Goal: Transaction & Acquisition: Subscribe to service/newsletter

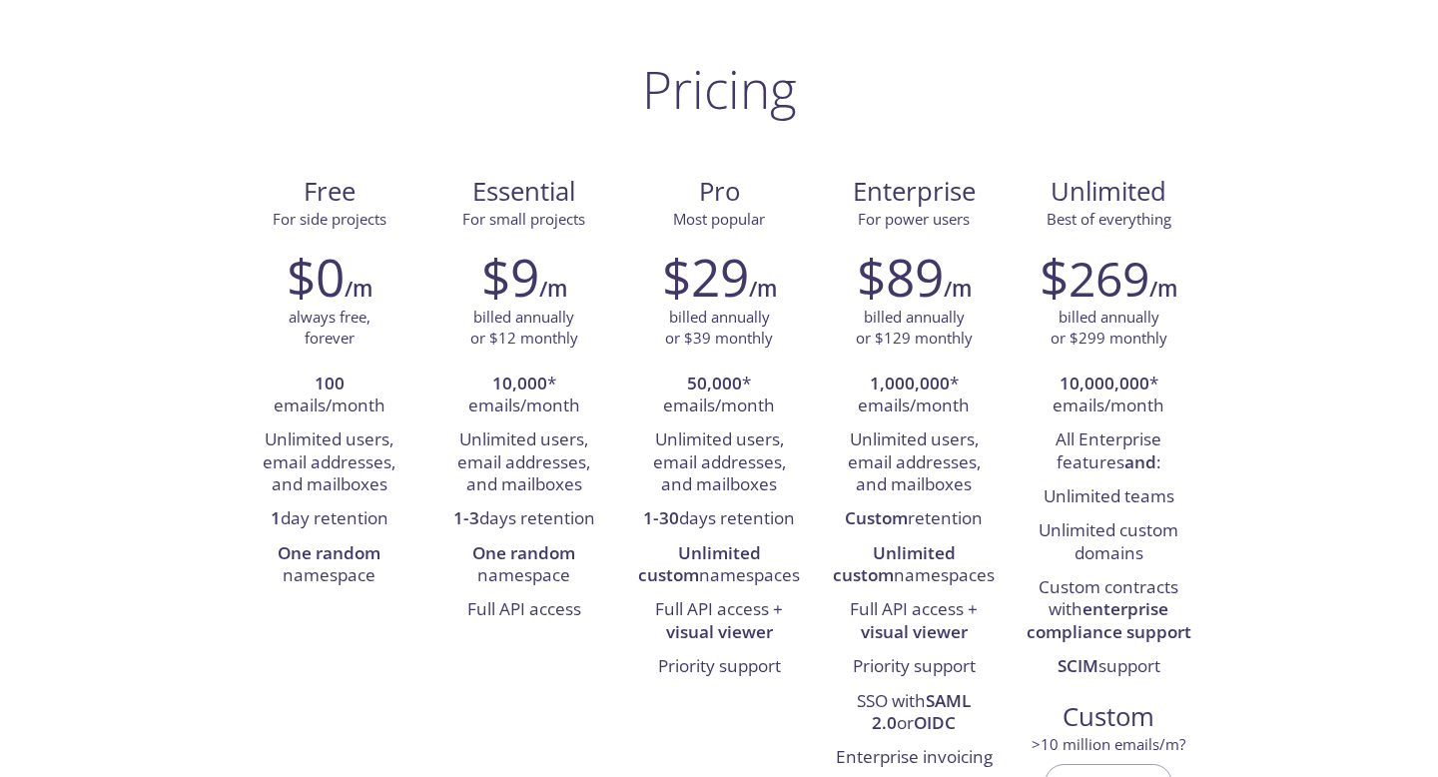
scroll to position [114, 0]
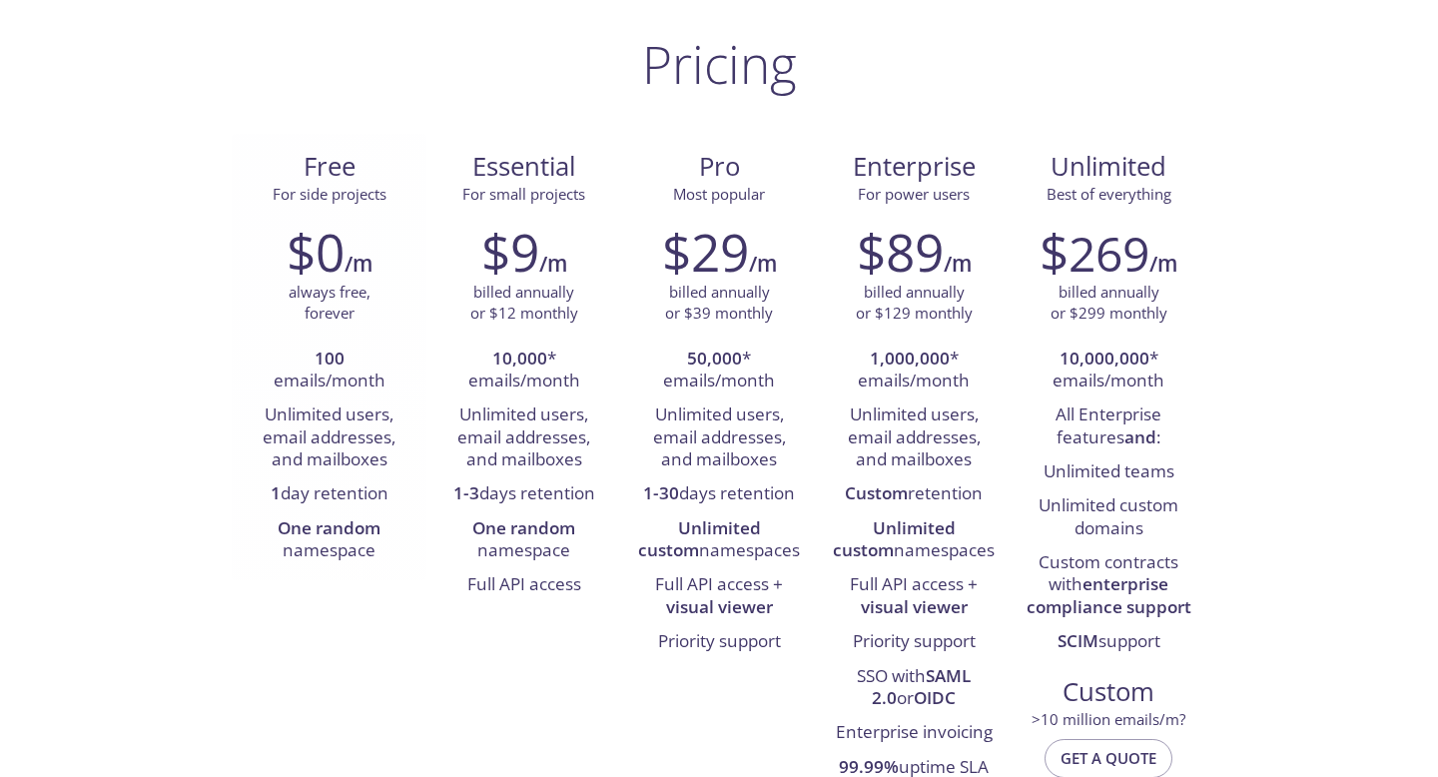
click at [333, 404] on li "Unlimited users, email addresses, and mailboxes" at bounding box center [329, 437] width 165 height 79
drag, startPoint x: 333, startPoint y: 404, endPoint x: 331, endPoint y: 500, distance: 95.9
click at [331, 500] on ul "100 emails/month Unlimited users, email addresses, and mailboxes 1 day retentio…" at bounding box center [329, 455] width 165 height 227
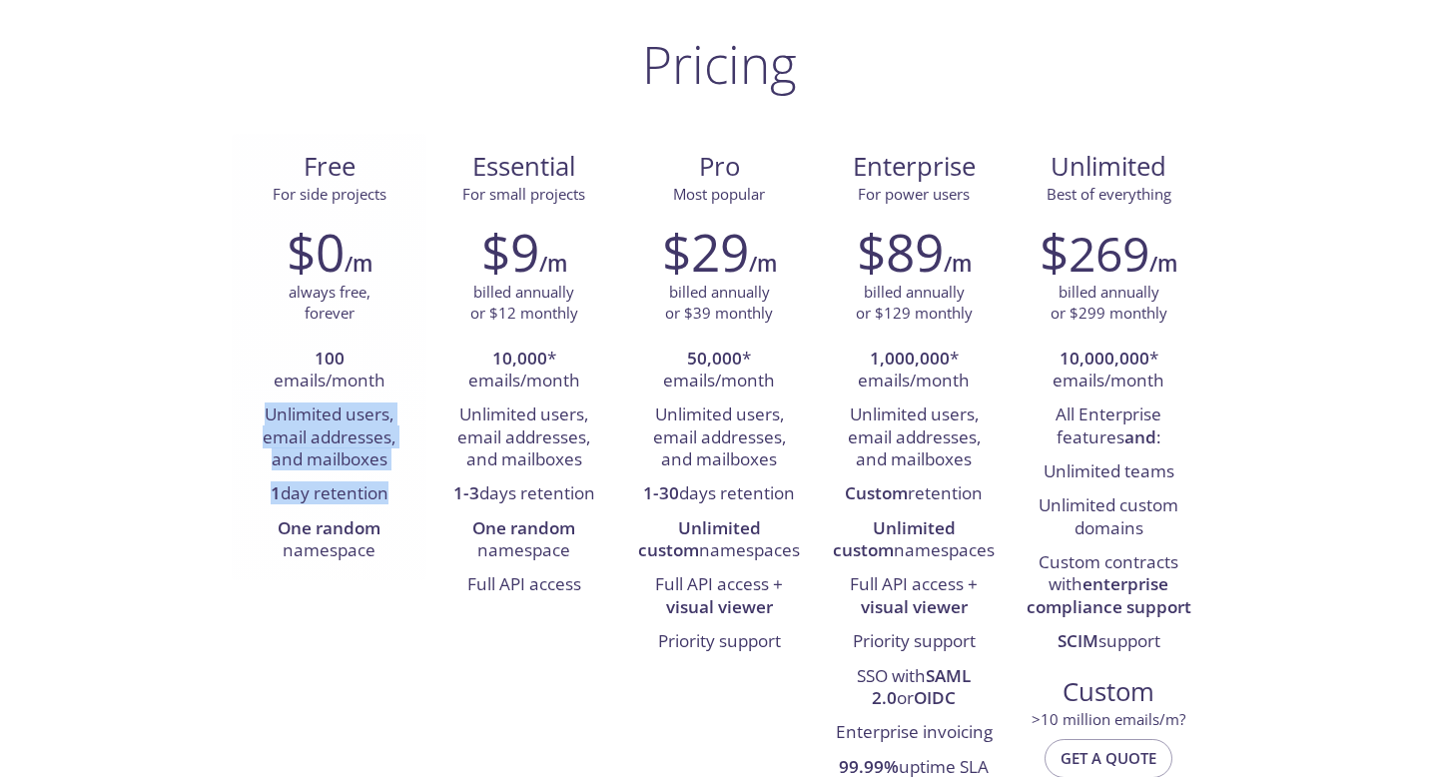
click at [324, 560] on li "One random namespace" at bounding box center [329, 540] width 165 height 57
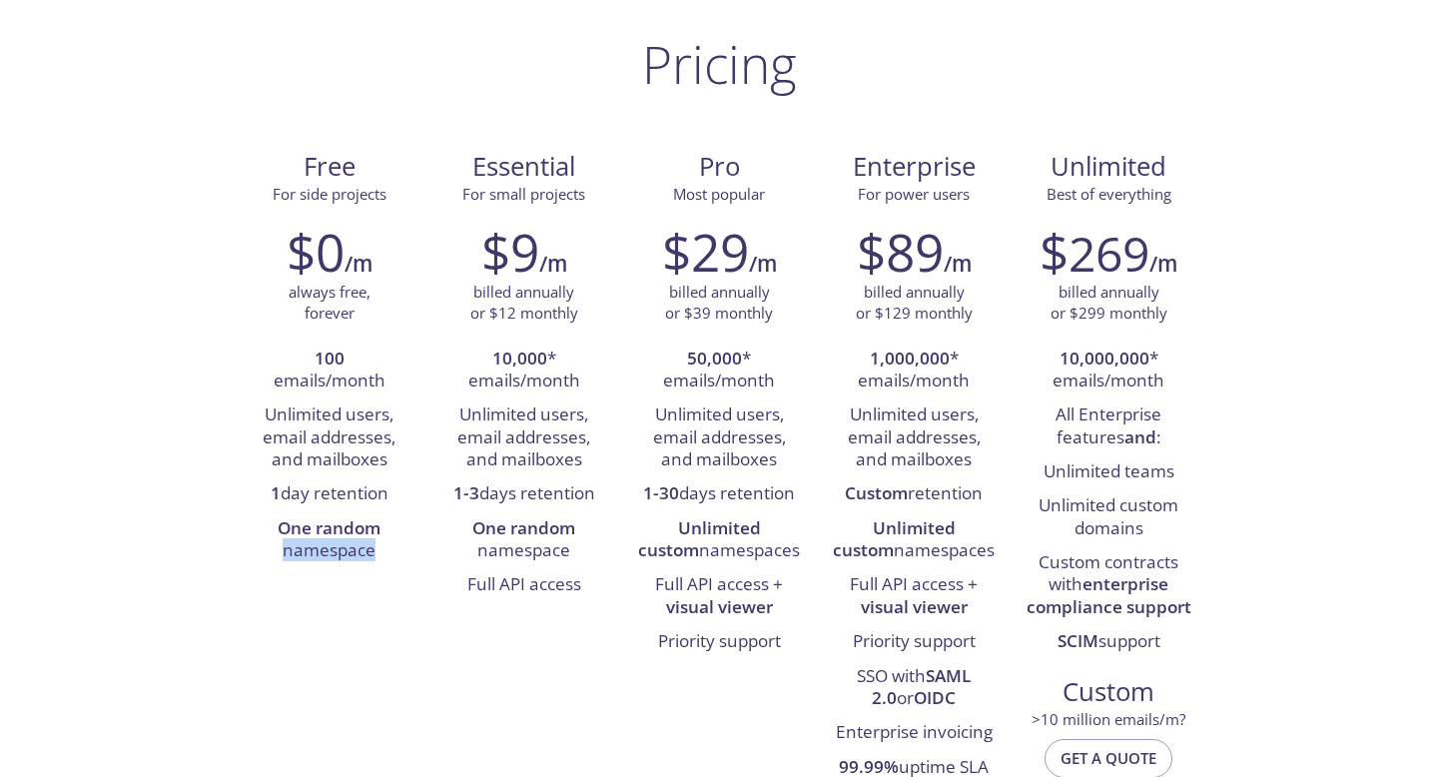
click at [324, 560] on li "One random namespace" at bounding box center [329, 540] width 165 height 57
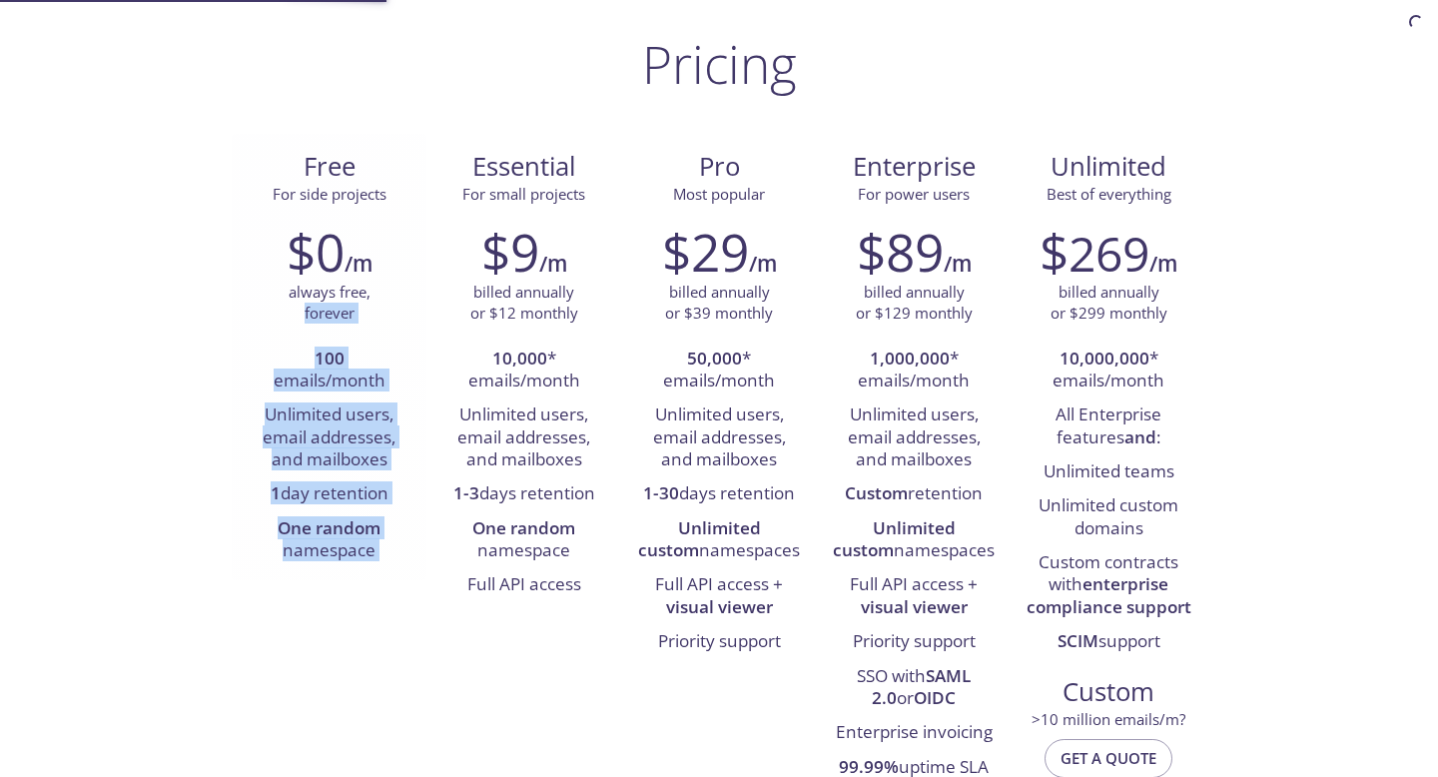
drag, startPoint x: 324, startPoint y: 560, endPoint x: 305, endPoint y: 312, distance: 249.4
click at [305, 312] on div "$0 /m always free, forever 100 emails/month Unlimited users, email addresses, a…" at bounding box center [329, 395] width 195 height 372
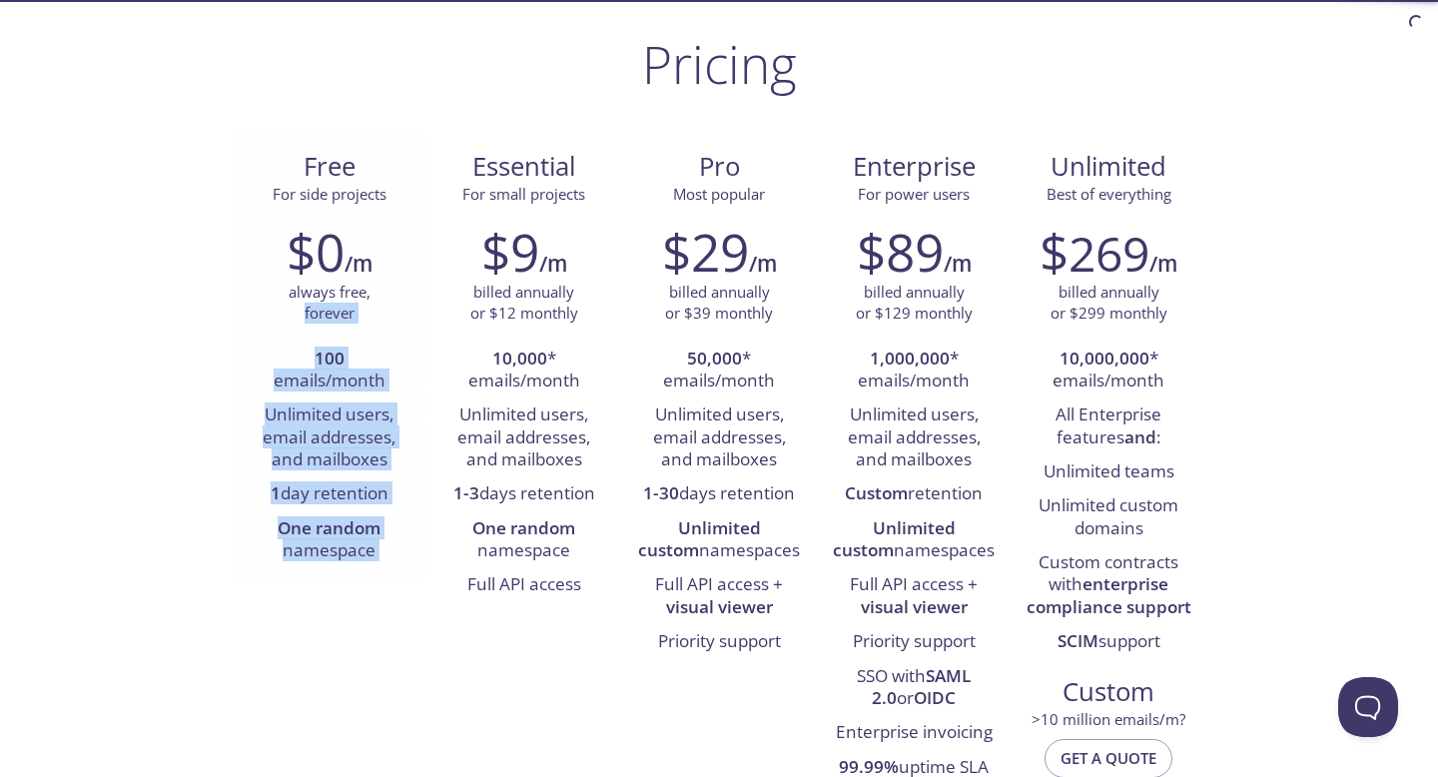
scroll to position [0, 0]
click at [247, 420] on li "Unlimited users, email addresses, and mailboxes" at bounding box center [329, 437] width 165 height 79
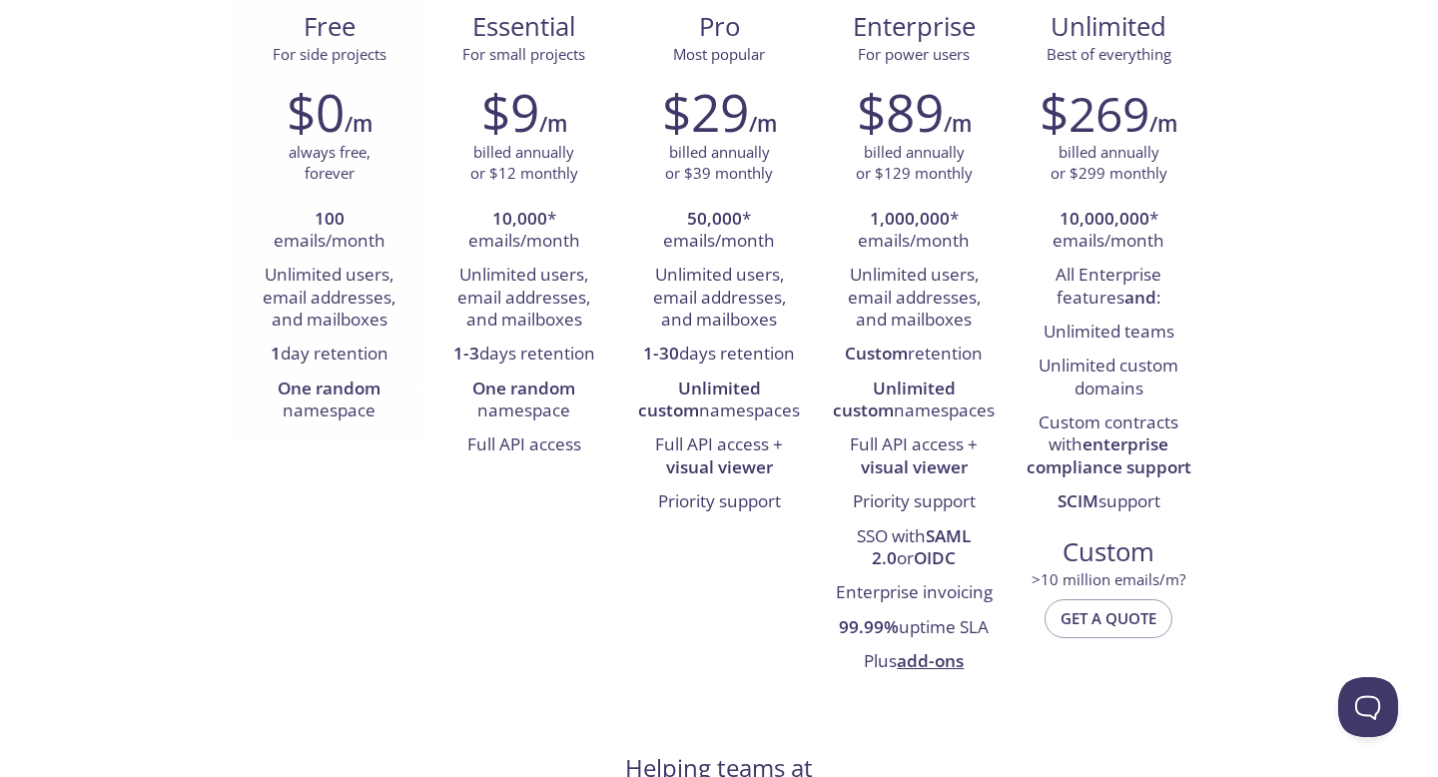
scroll to position [295, 0]
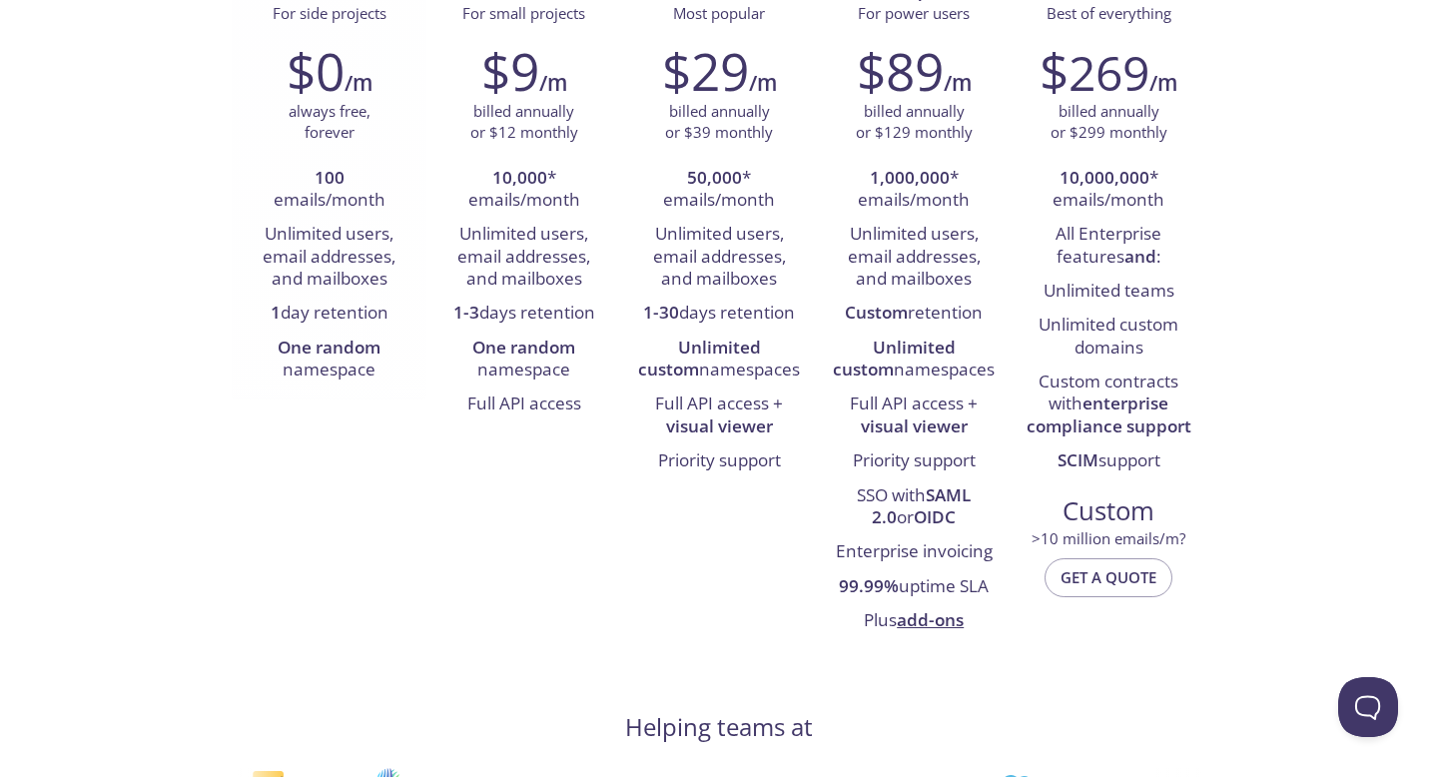
click at [247, 420] on div "Free For side projects $0 /m always free, forever 100 emails/month Unlimited us…" at bounding box center [719, 302] width 974 height 698
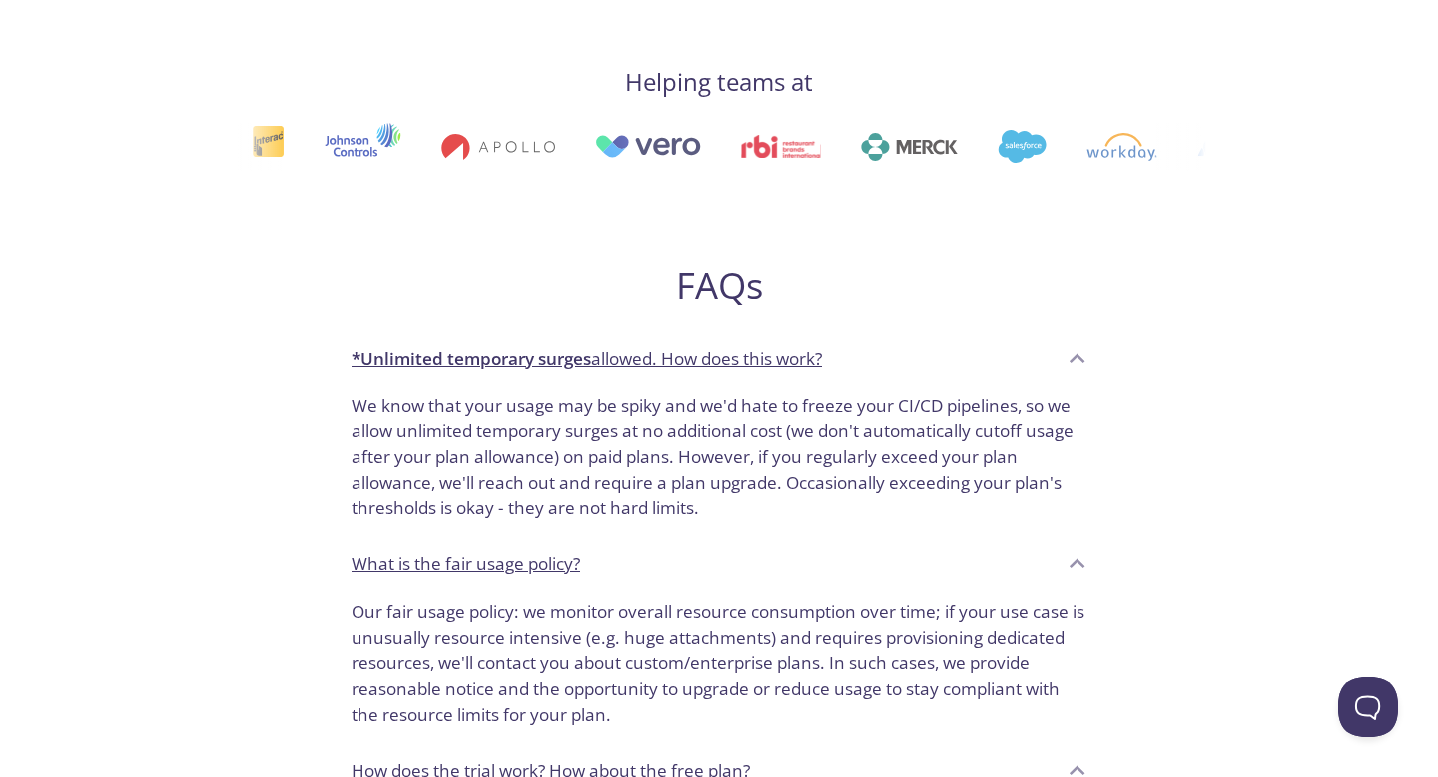
scroll to position [1010, 0]
